Goal: Task Accomplishment & Management: Use online tool/utility

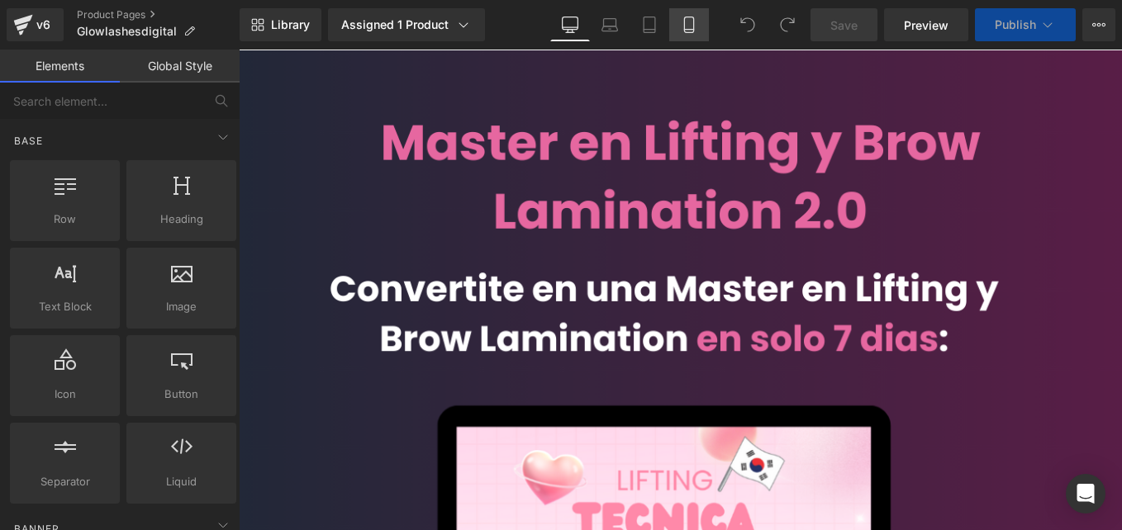
click at [688, 9] on link "Mobile" at bounding box center [689, 24] width 40 height 33
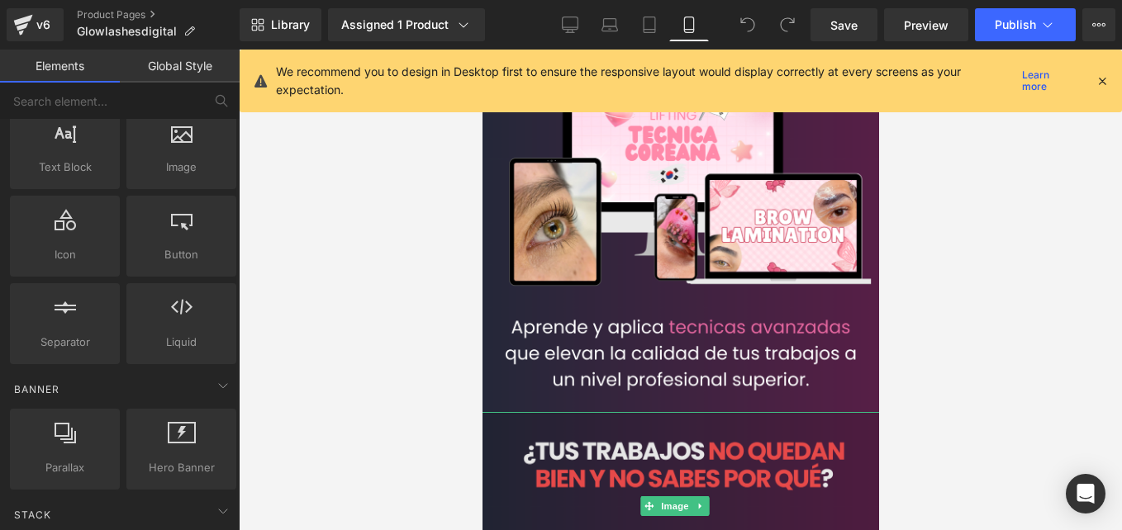
scroll to position [143, 0]
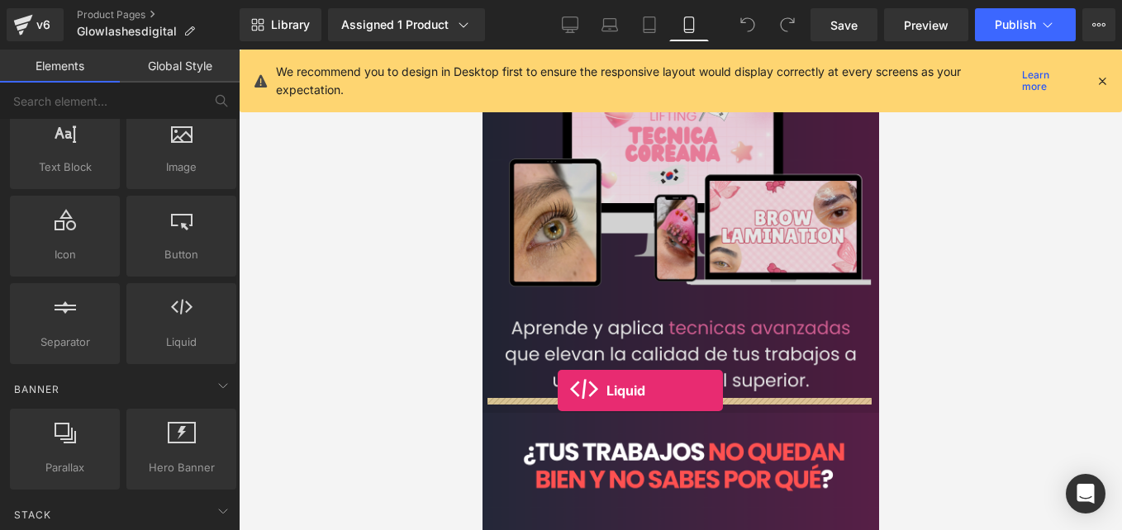
drag, startPoint x: 669, startPoint y: 384, endPoint x: 557, endPoint y: 392, distance: 112.6
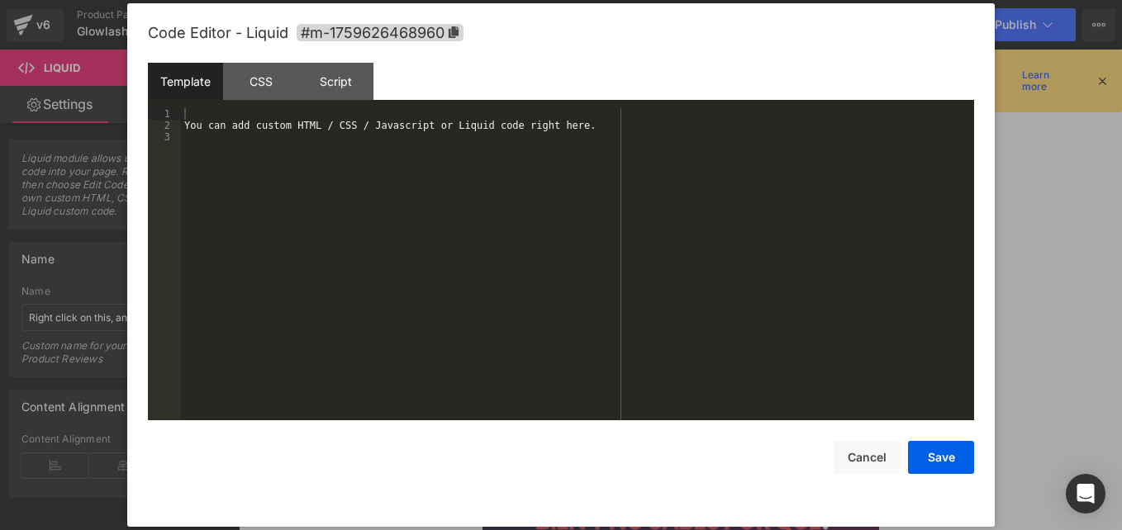
click at [696, 421] on icon at bounding box center [691, 426] width 9 height 10
drag, startPoint x: 335, startPoint y: 158, endPoint x: 119, endPoint y: 39, distance: 246.3
click at [119, 39] on body "Liquid You are previewing how the will restyle your page. You can not edit Elem…" at bounding box center [561, 265] width 1122 height 530
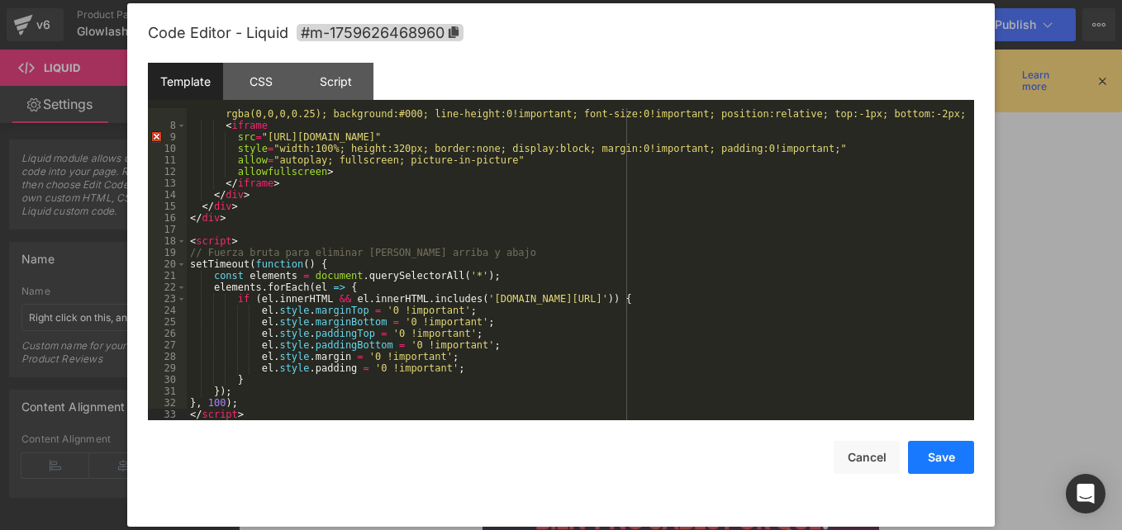
click at [939, 455] on button "Save" at bounding box center [941, 457] width 66 height 33
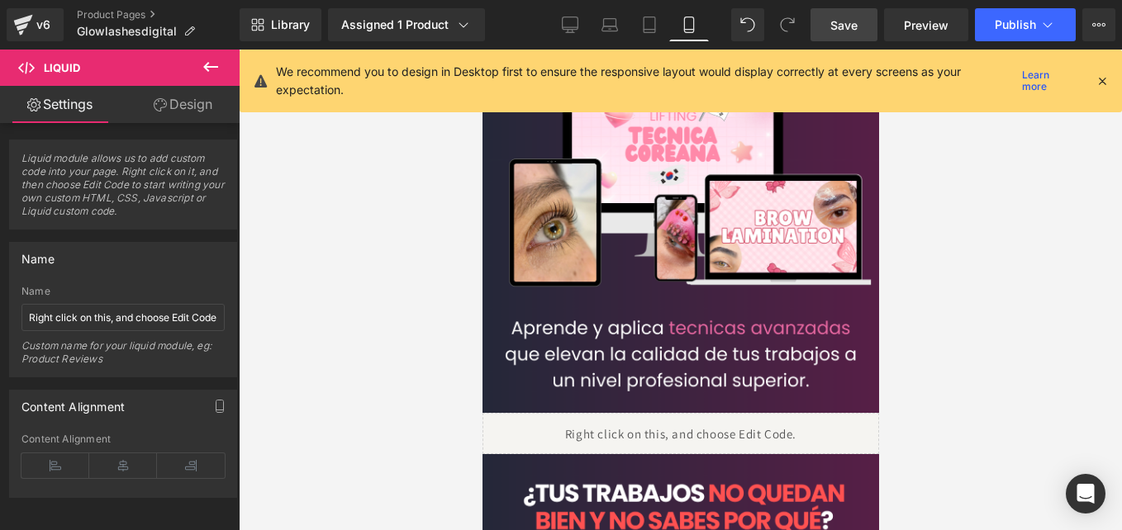
click at [871, 28] on link "Save" at bounding box center [844, 24] width 67 height 33
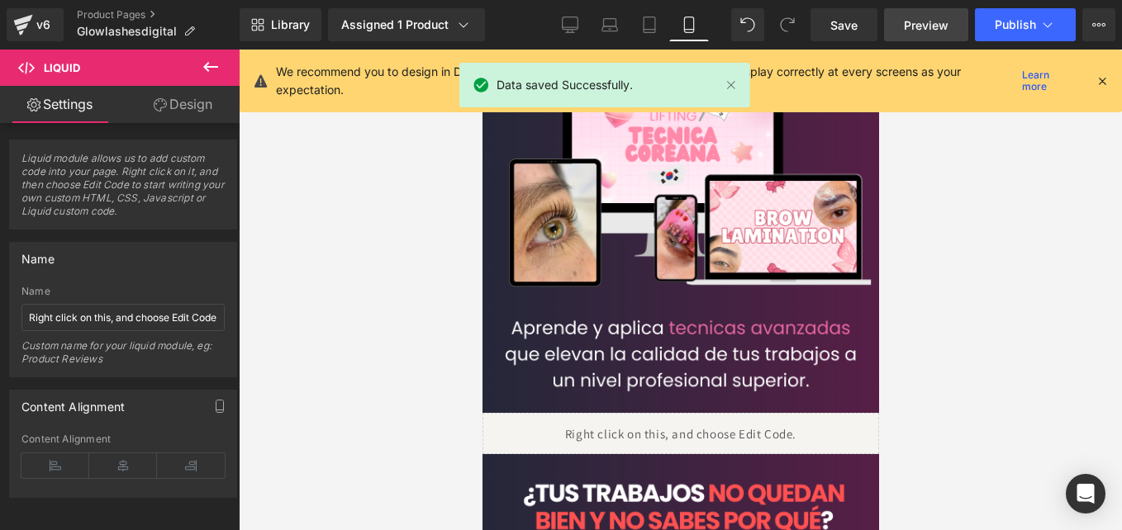
click at [930, 26] on span "Preview" at bounding box center [926, 25] width 45 height 17
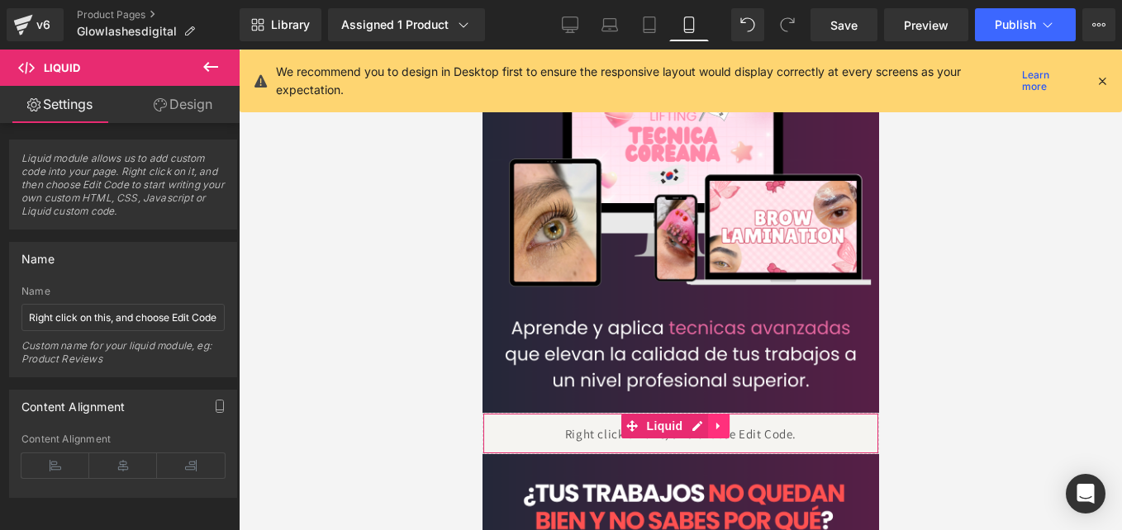
click at [707, 414] on link at bounding box center [717, 426] width 21 height 25
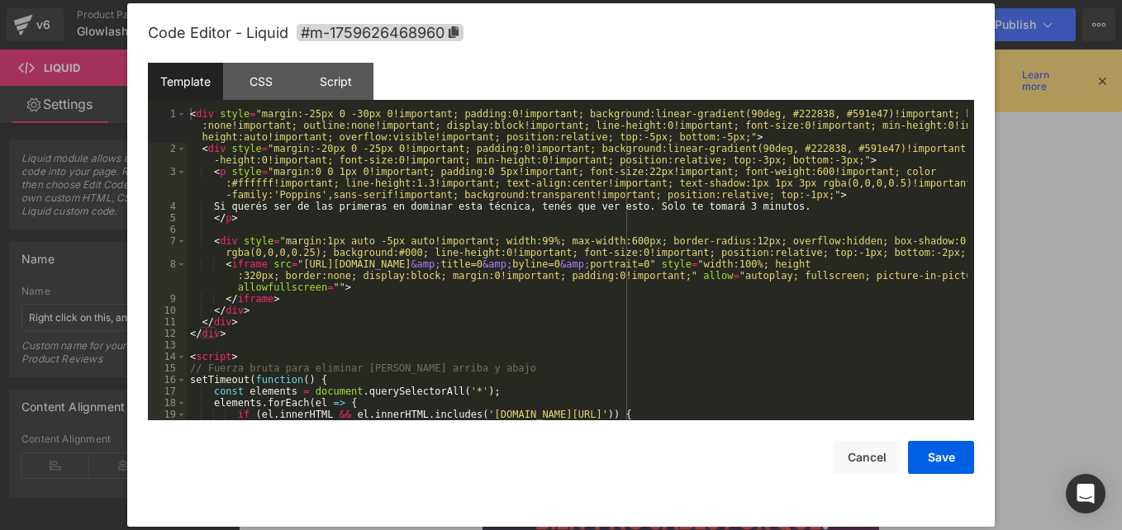
click at [668, 416] on link at bounding box center [666, 426] width 17 height 20
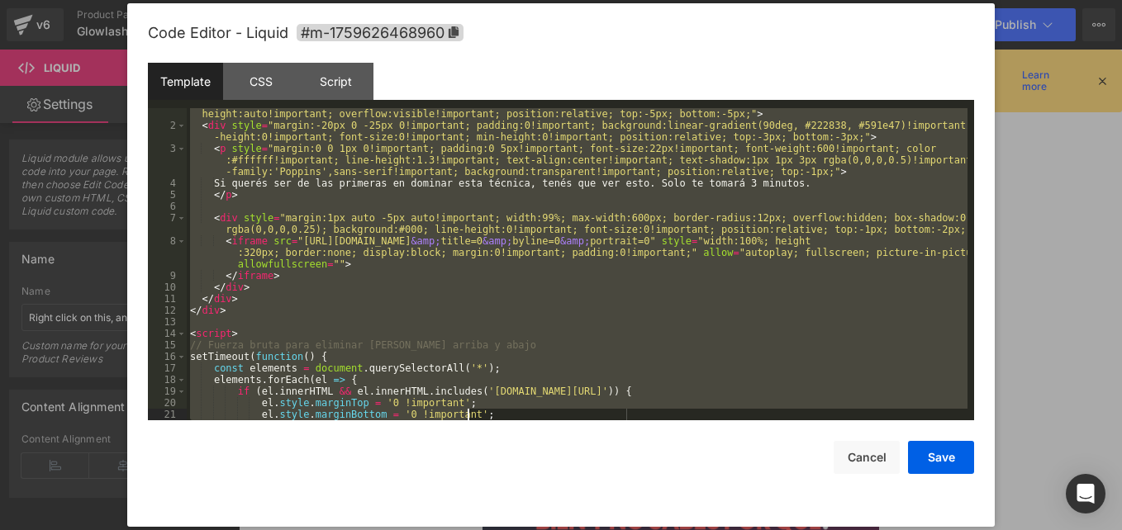
scroll to position [116, 0]
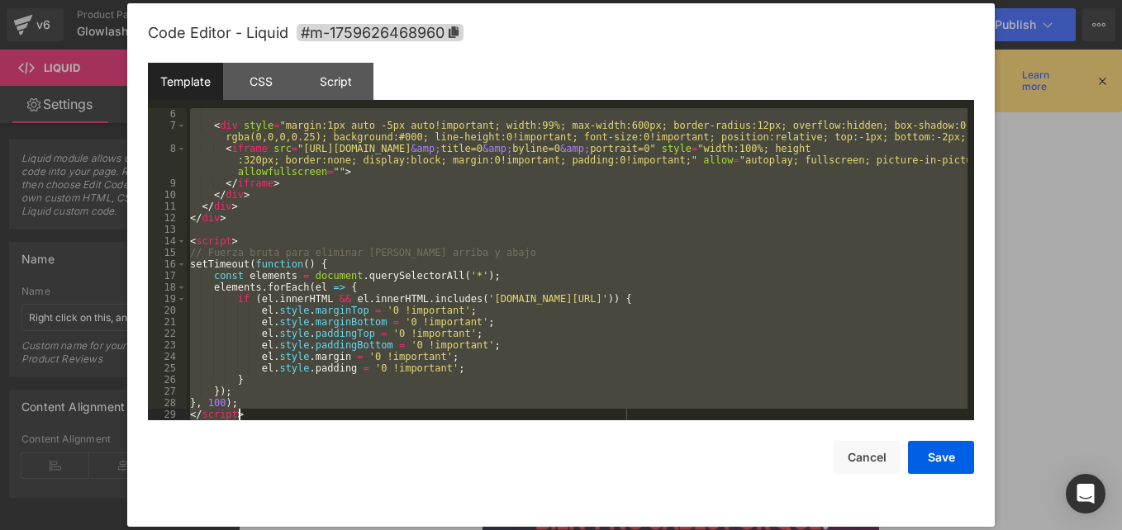
drag, startPoint x: 195, startPoint y: 113, endPoint x: 459, endPoint y: 517, distance: 482.8
click at [459, 517] on div "Code Editor - Liquid #m-1759626468960 Template CSS Script Data 6 7 8 9 10 11 12…" at bounding box center [561, 265] width 826 height 524
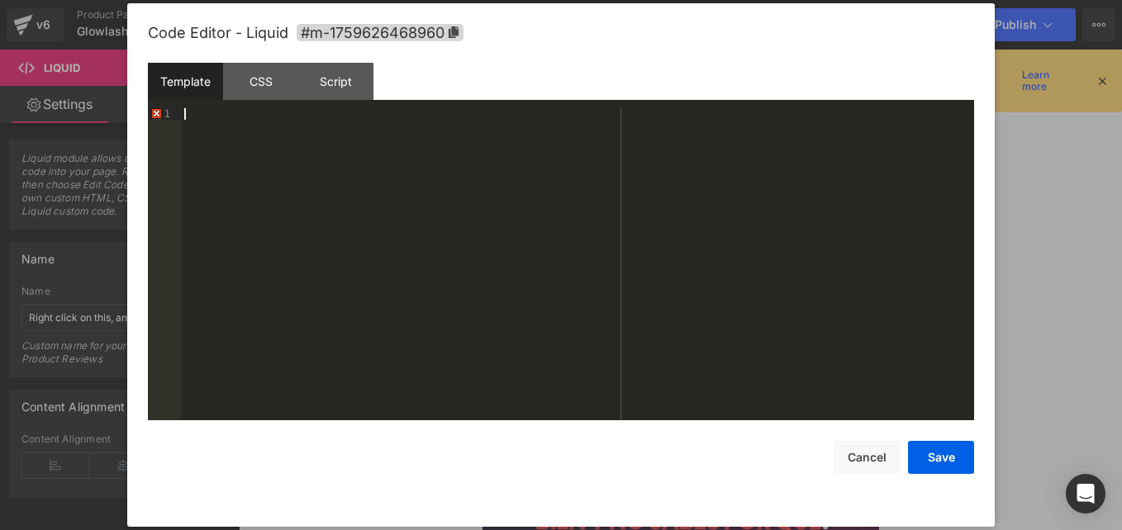
click at [445, 402] on div at bounding box center [577, 275] width 793 height 335
click at [360, 270] on div at bounding box center [577, 275] width 793 height 335
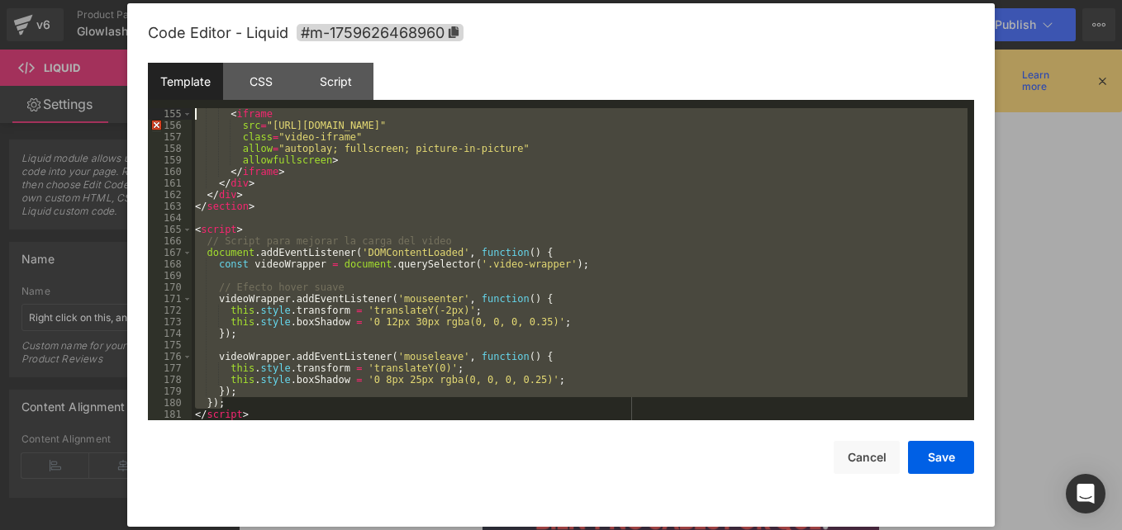
scroll to position [440, 0]
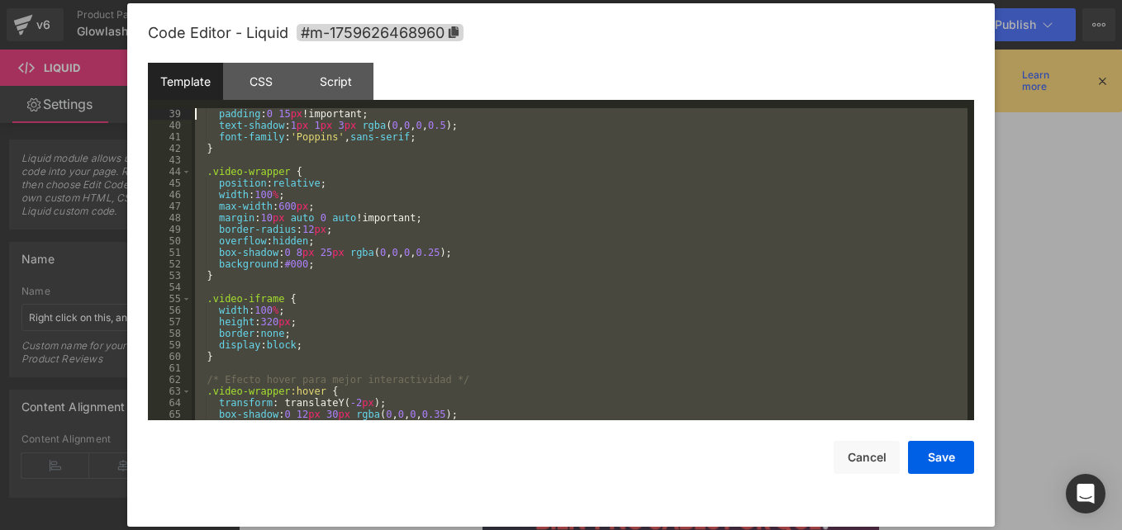
drag, startPoint x: 330, startPoint y: 406, endPoint x: 93, endPoint y: -29, distance: 495.5
click at [93, 0] on html "Liquid You are previewing how the will restyle your page. You can not edit Elem…" at bounding box center [561, 265] width 1122 height 530
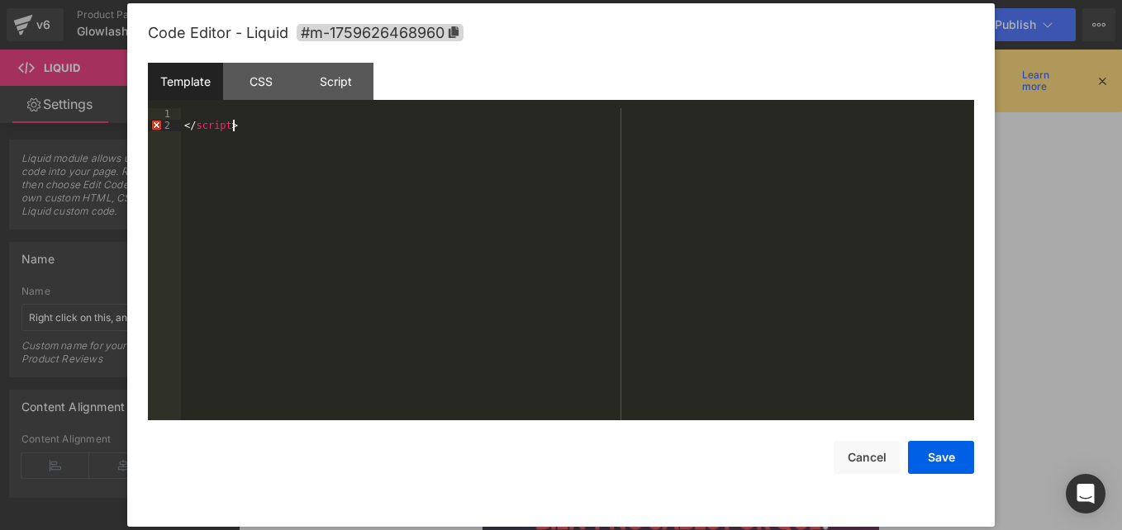
drag, startPoint x: 312, startPoint y: 221, endPoint x: 121, endPoint y: 46, distance: 259.7
click at [121, 46] on body "Liquid You are previewing how the will restyle your page. You can not edit Elem…" at bounding box center [561, 265] width 1122 height 530
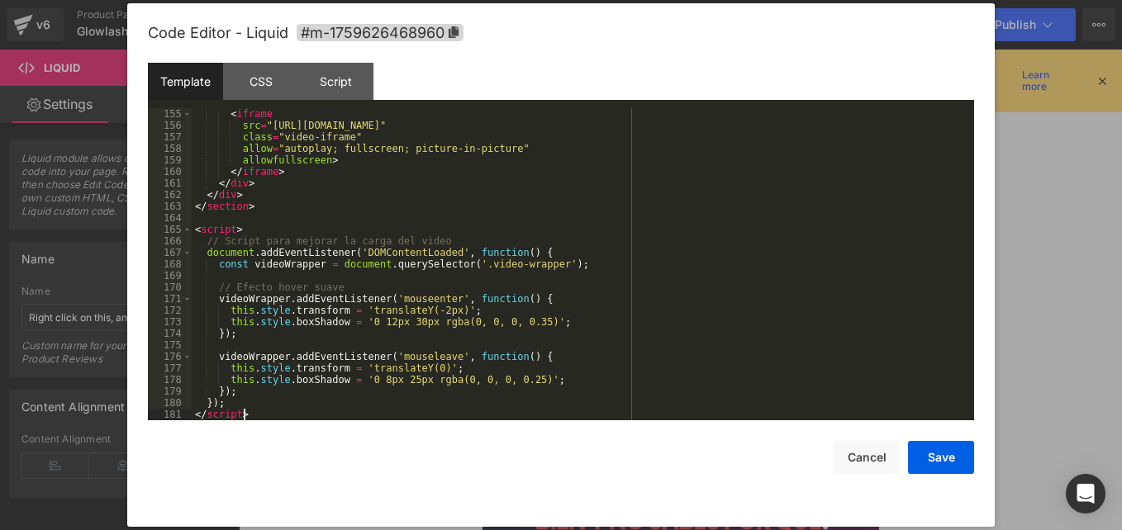
scroll to position [1781, 0]
click at [952, 456] on button "Save" at bounding box center [941, 457] width 66 height 33
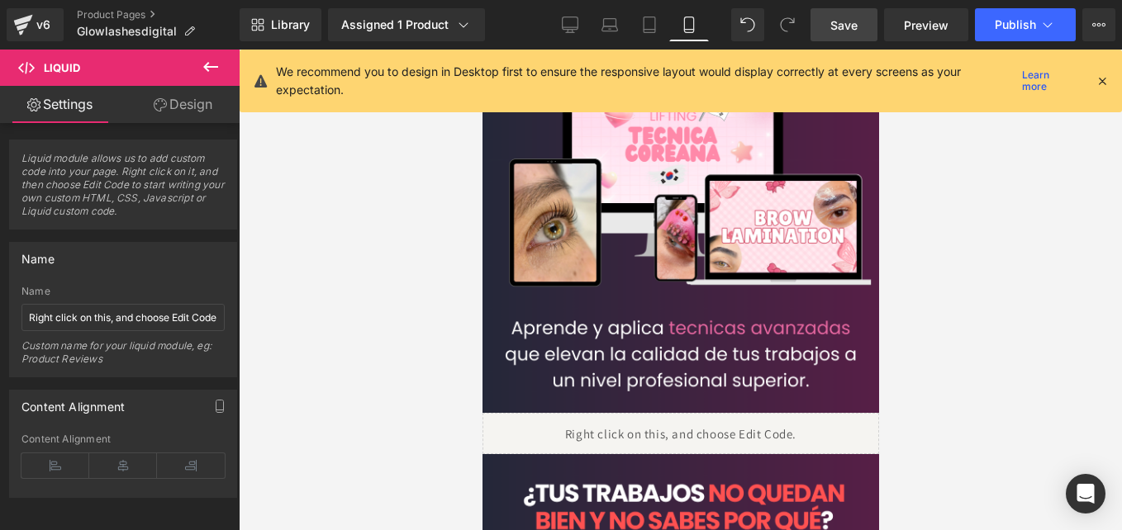
click at [856, 27] on span "Save" at bounding box center [843, 25] width 27 height 17
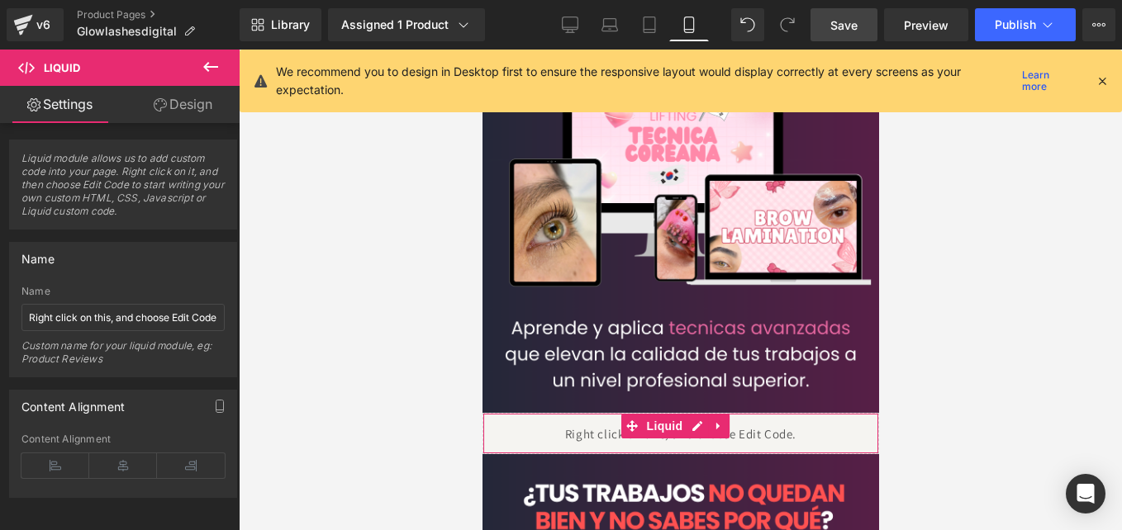
click at [501, 415] on div "Liquid" at bounding box center [680, 433] width 397 height 41
click at [210, 116] on link "Design" at bounding box center [183, 104] width 120 height 37
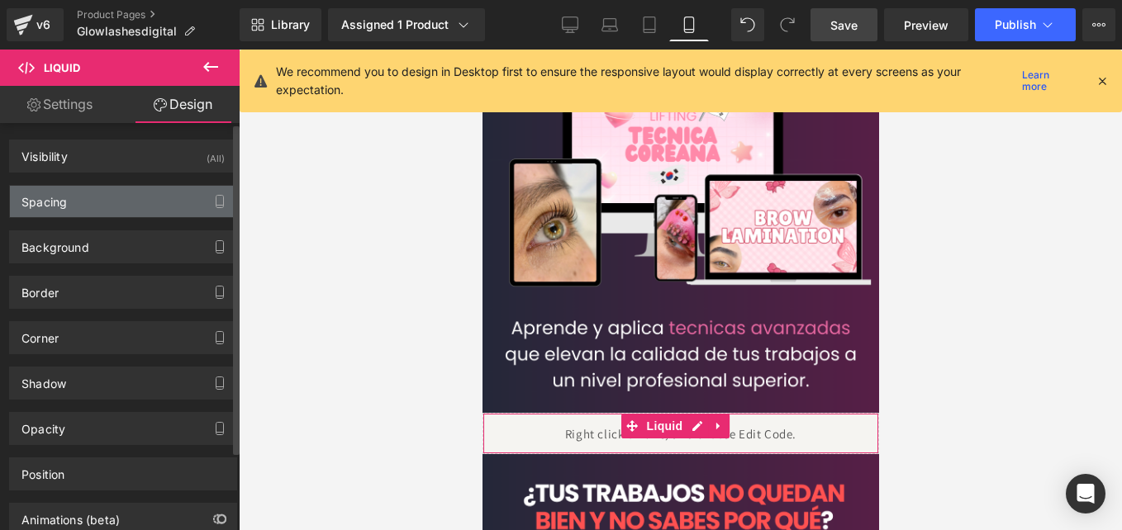
click at [121, 205] on div "Spacing" at bounding box center [123, 201] width 226 height 31
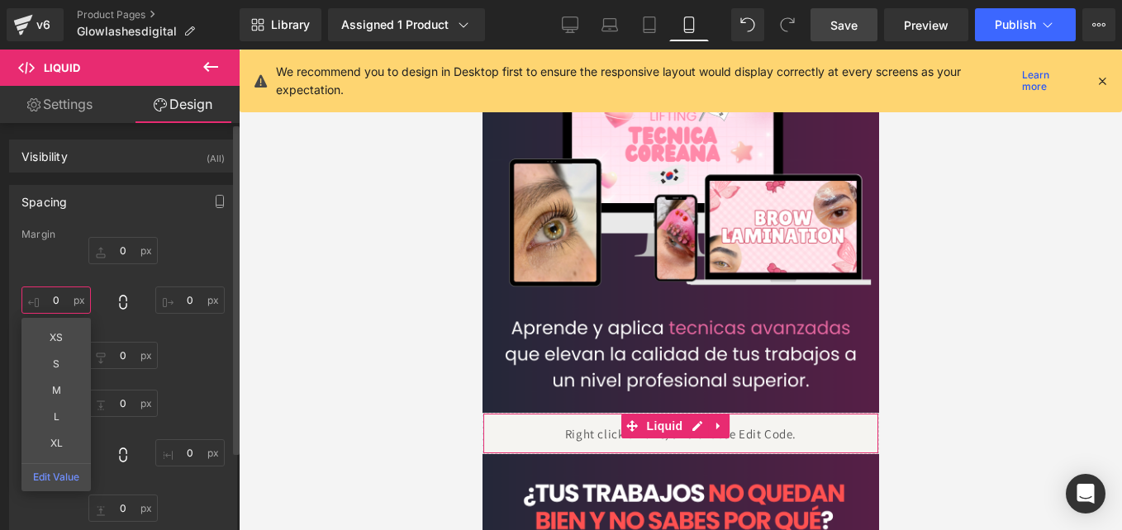
click at [44, 298] on input "0" at bounding box center [55, 300] width 69 height 27
type input "-10"
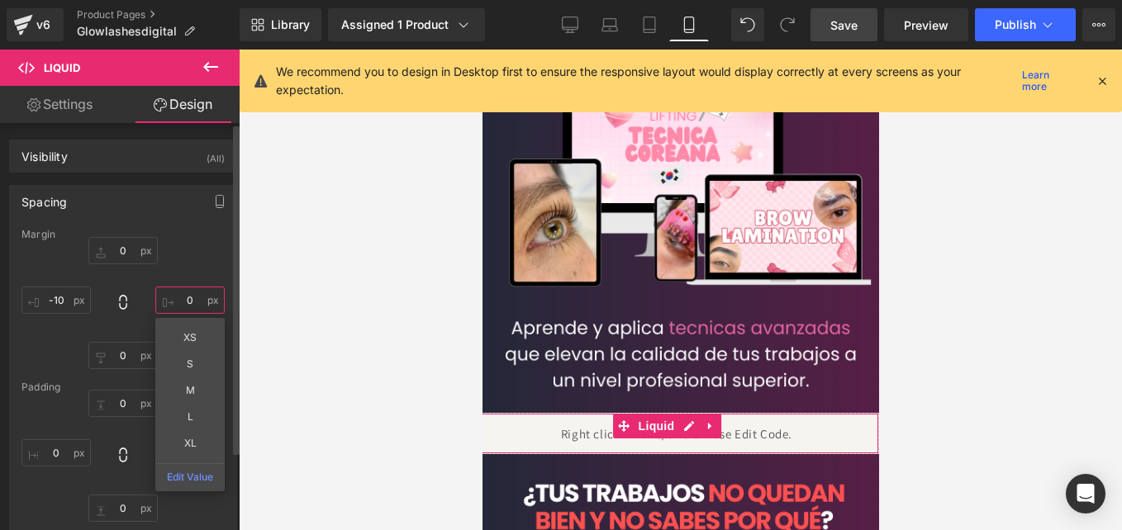
click at [189, 303] on input "0" at bounding box center [189, 300] width 69 height 27
type input "-10"
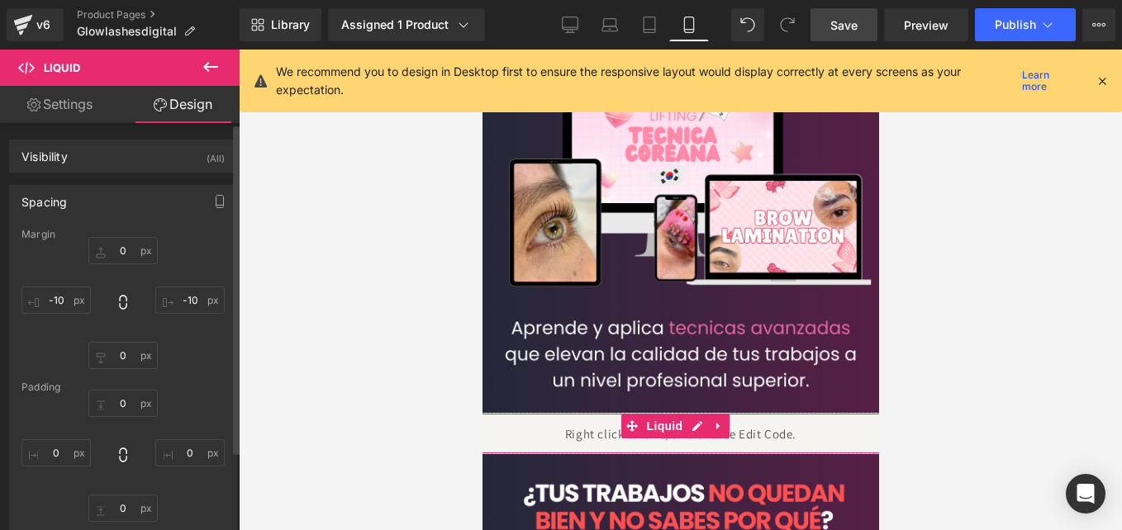
click at [202, 264] on div "0px 0 -10 -10 0px 0 -10 -10" at bounding box center [122, 303] width 203 height 132
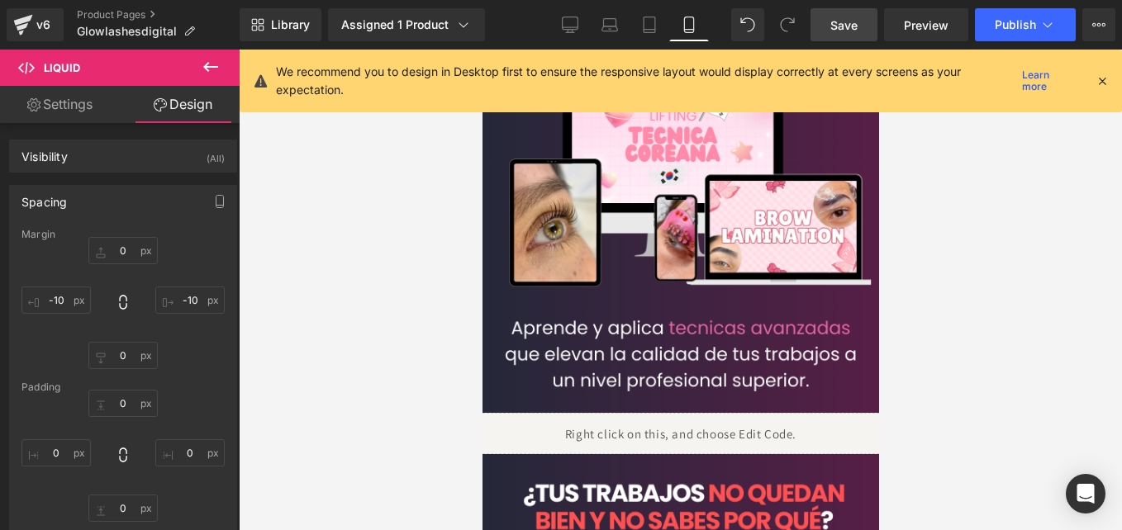
click at [833, 19] on span "Save" at bounding box center [843, 25] width 27 height 17
click at [858, 32] on span "Save" at bounding box center [843, 25] width 27 height 17
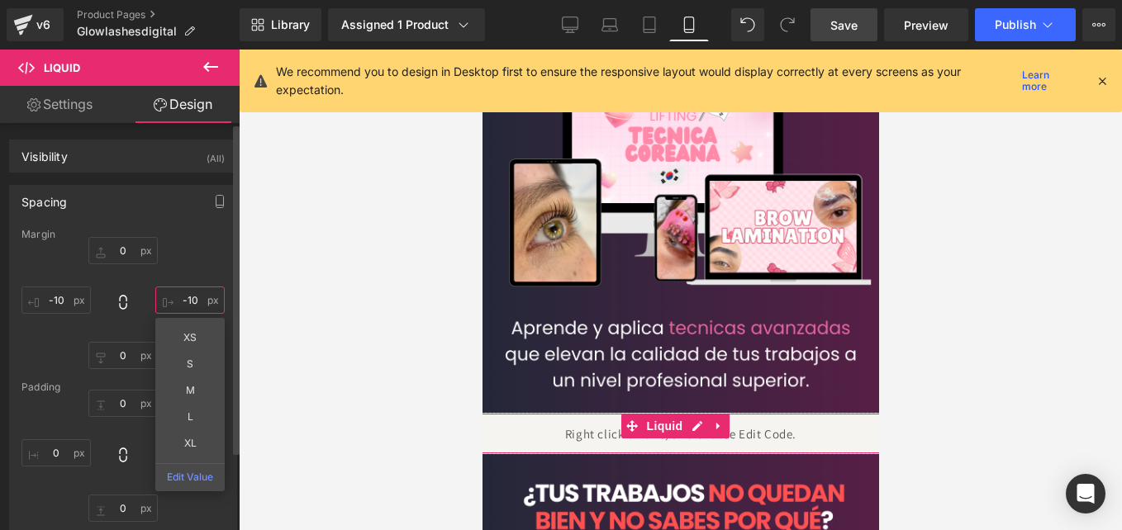
click at [195, 292] on input "-10" at bounding box center [189, 300] width 69 height 27
type input "-20"
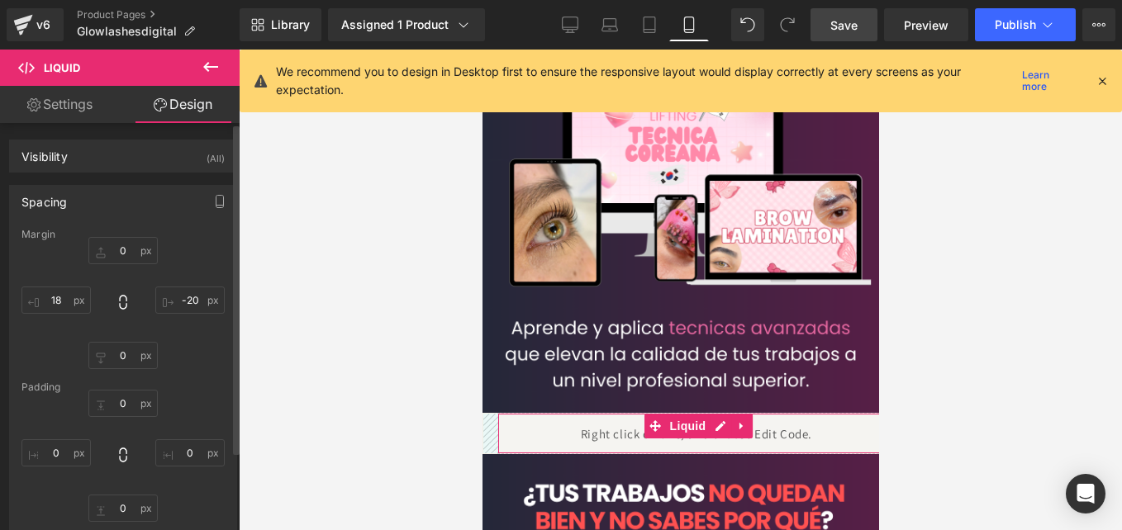
click at [179, 276] on div "0px 0 -20 -20 0px 0 18 18" at bounding box center [122, 303] width 203 height 132
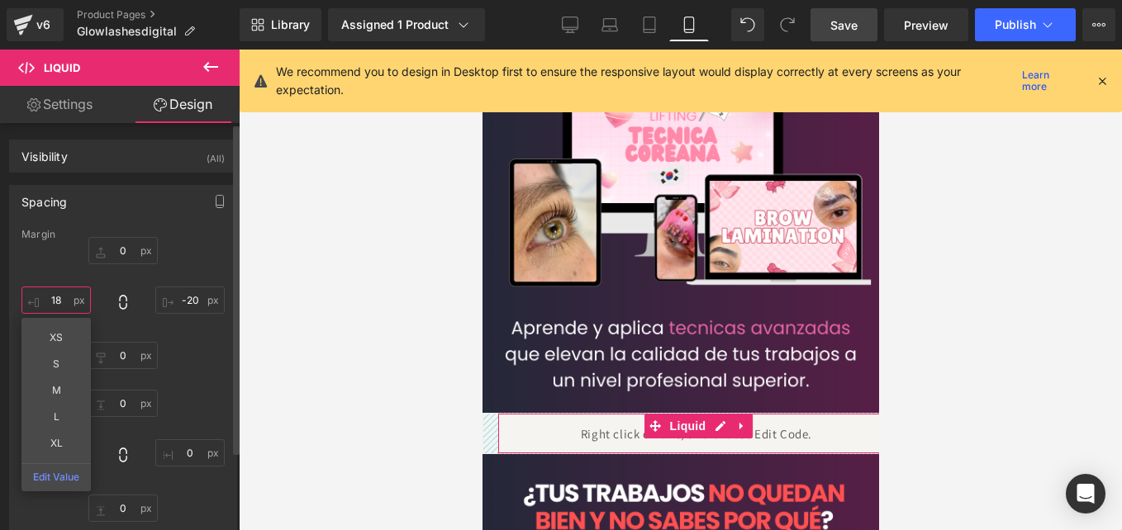
click at [67, 300] on input "18" at bounding box center [55, 300] width 69 height 27
type input "-20"
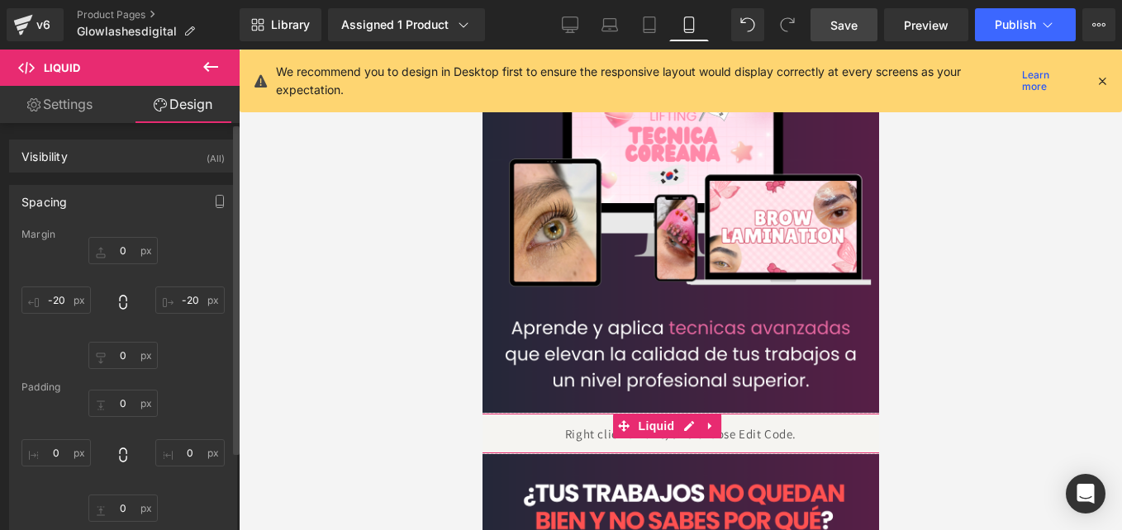
click at [100, 296] on div "0px 0 -20 -20 0px 0 -20 -20" at bounding box center [122, 303] width 203 height 132
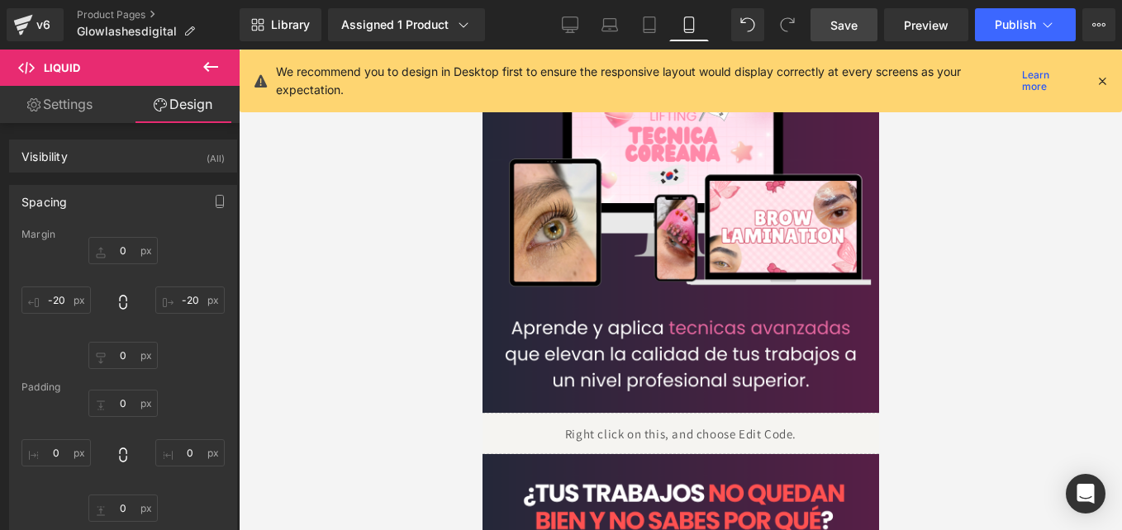
click at [872, 17] on link "Save" at bounding box center [844, 24] width 67 height 33
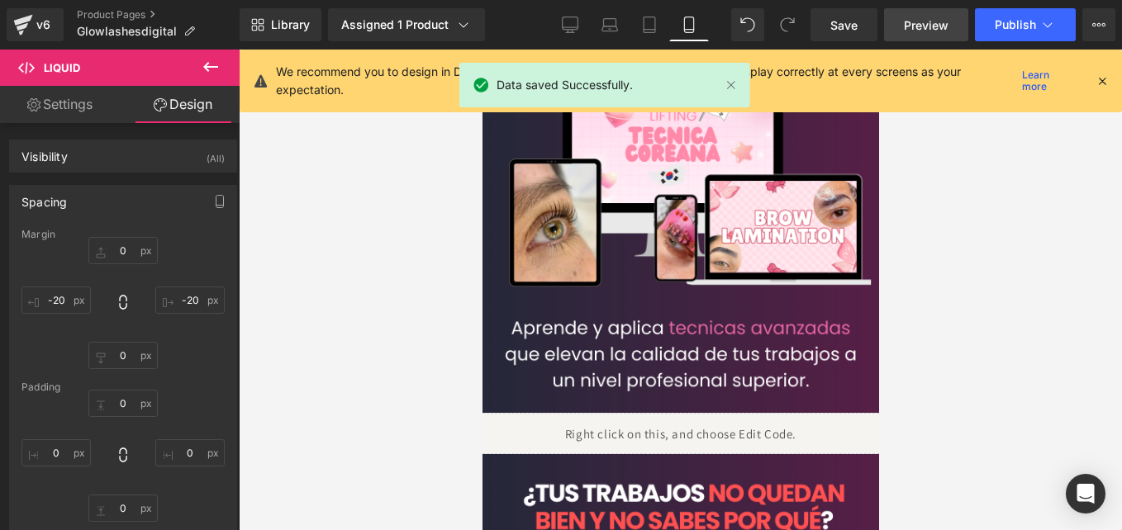
click at [922, 40] on link "Preview" at bounding box center [926, 24] width 84 height 33
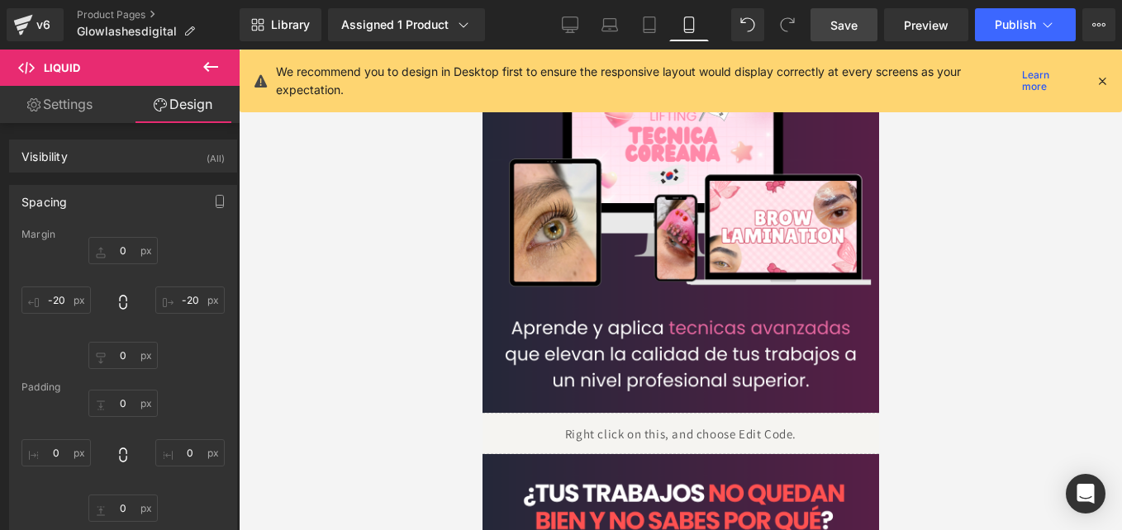
click at [830, 34] on link "Save" at bounding box center [844, 24] width 67 height 33
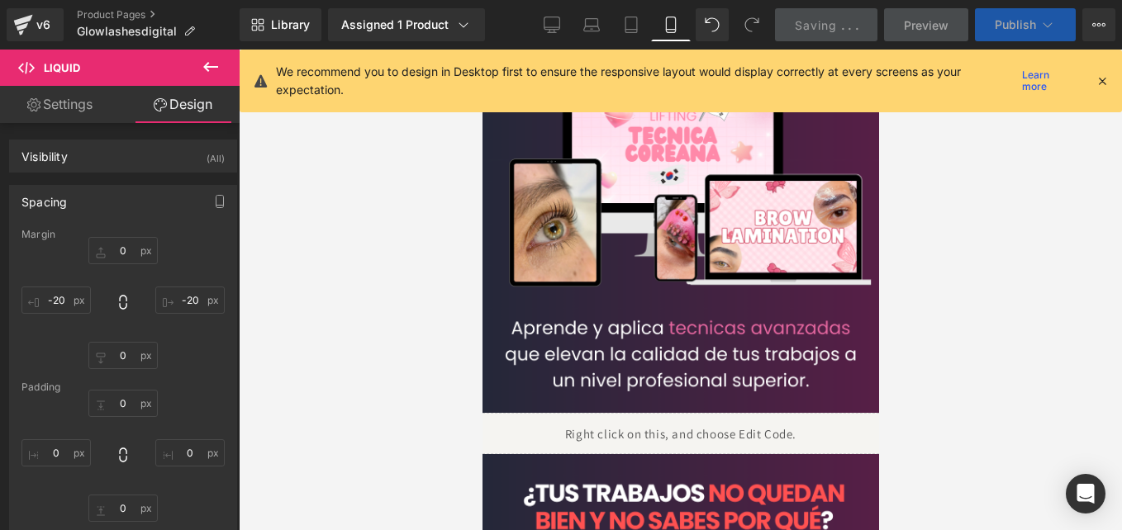
click at [1018, 25] on span "Publish" at bounding box center [1015, 24] width 41 height 13
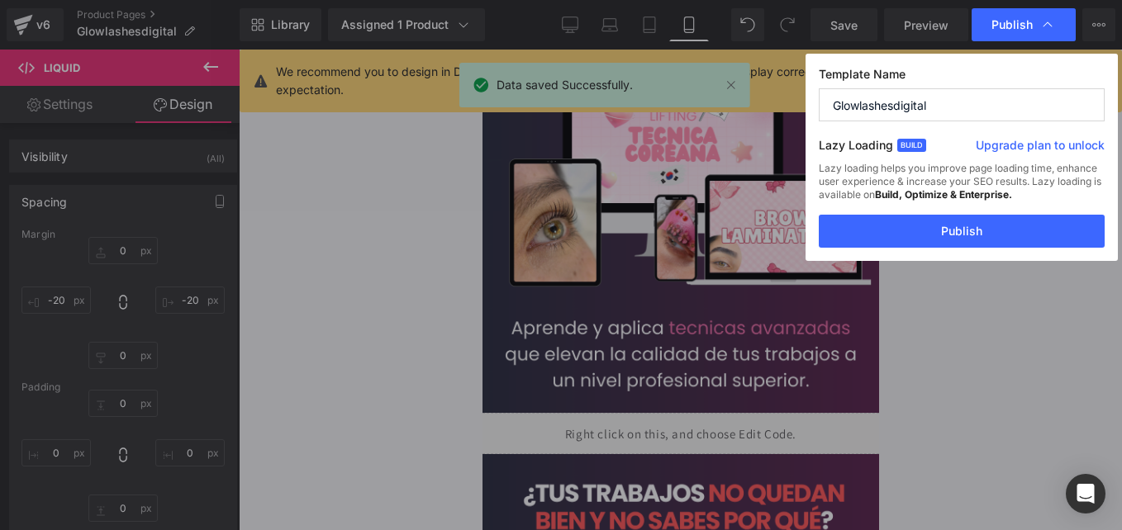
click at [1018, 25] on span "Publish" at bounding box center [1011, 24] width 41 height 15
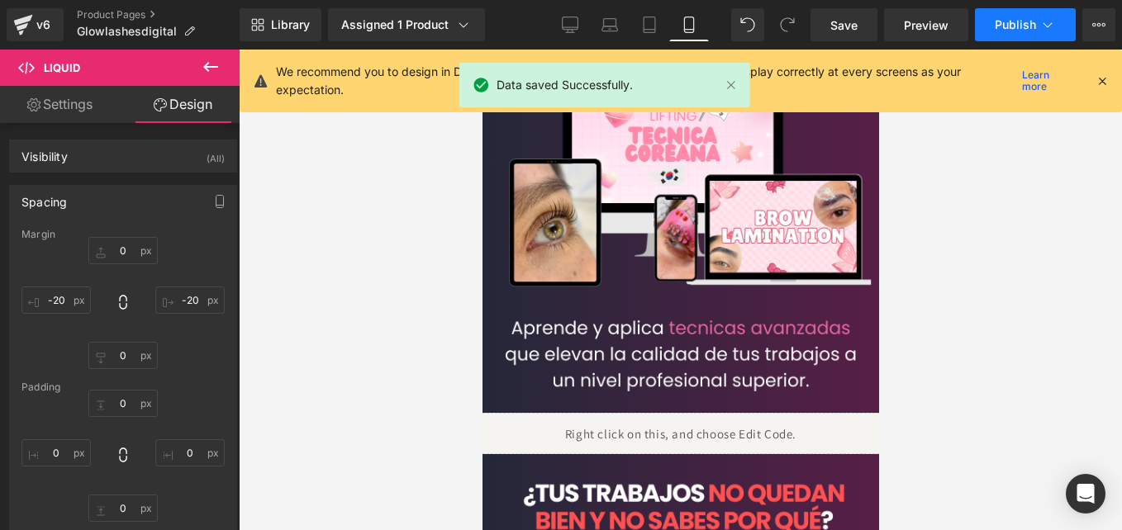
click at [1015, 23] on span "Publish" at bounding box center [1015, 24] width 41 height 13
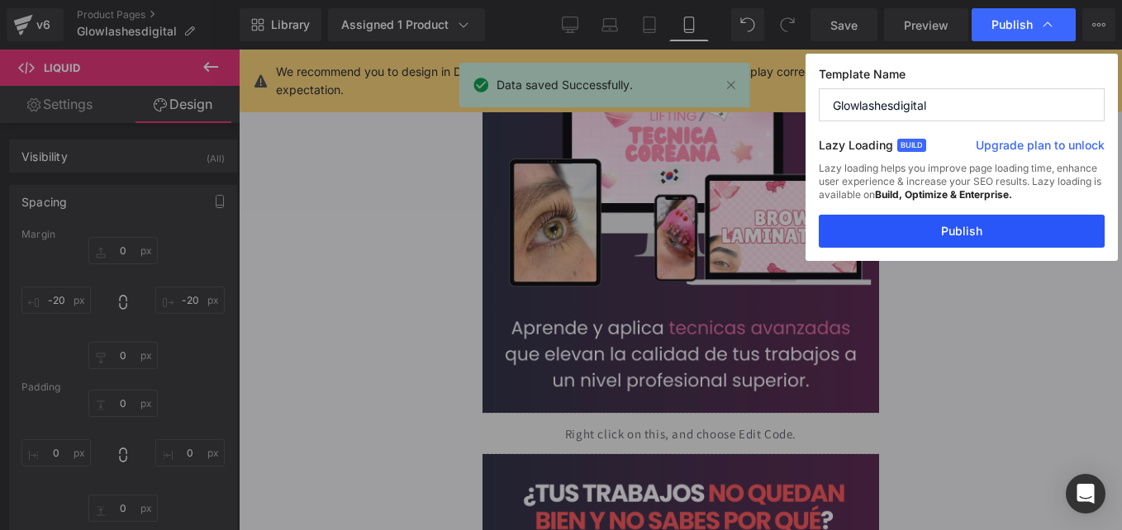
click at [967, 236] on button "Publish" at bounding box center [962, 231] width 286 height 33
